Goal: Task Accomplishment & Management: Use online tool/utility

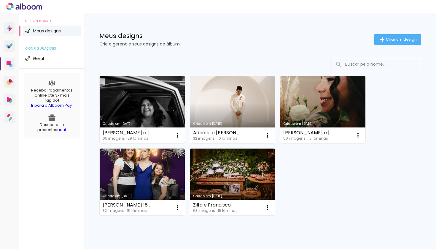
click at [145, 85] on link "Criado em 12/08/25" at bounding box center [142, 109] width 85 height 67
